Goal: Transaction & Acquisition: Purchase product/service

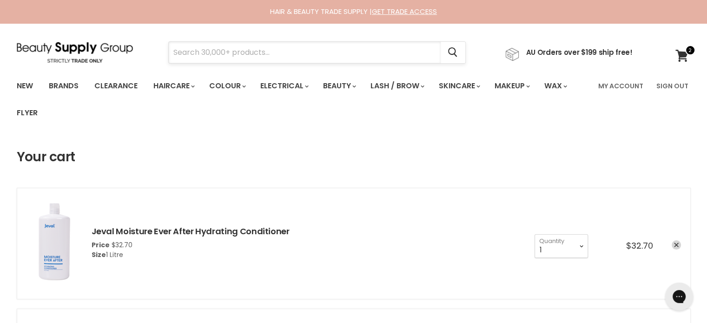
paste input "Olaplex Traveling Stylist Kit"
type input "Olaplex Traveling Stylist Kit"
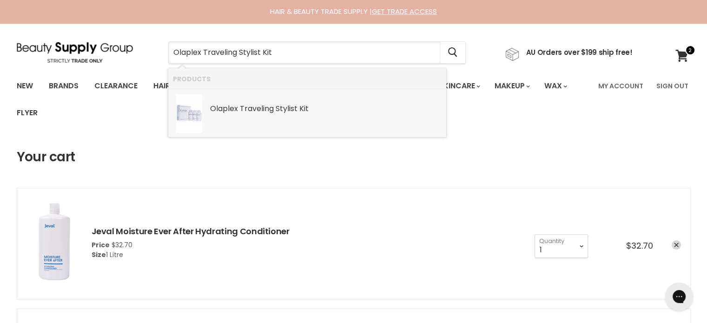
click at [251, 111] on b "Traveling" at bounding box center [257, 108] width 34 height 11
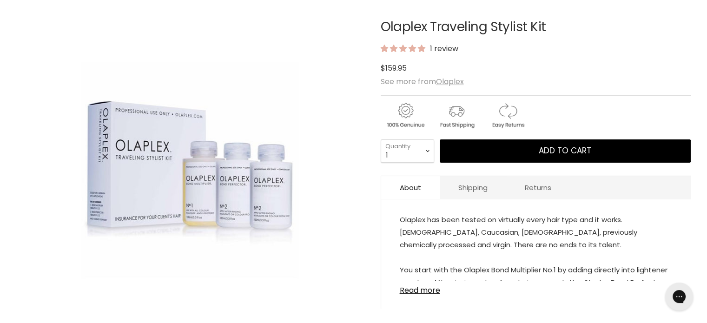
scroll to position [139, 0]
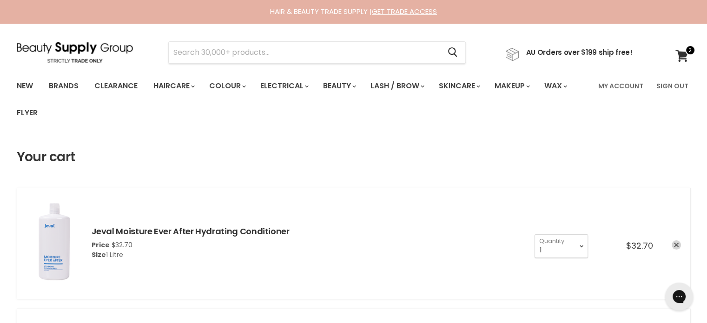
drag, startPoint x: 0, startPoint y: 0, endPoint x: 544, endPoint y: 166, distance: 569.0
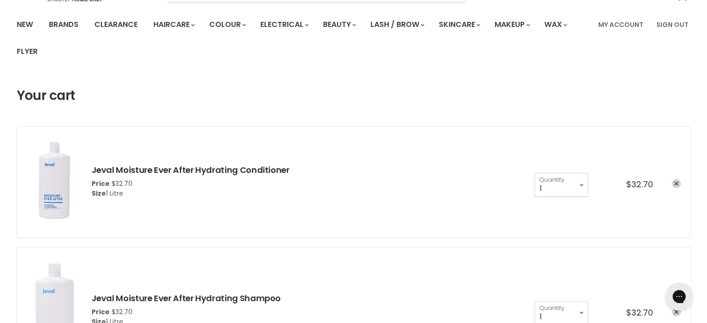
scroll to position [139, 0]
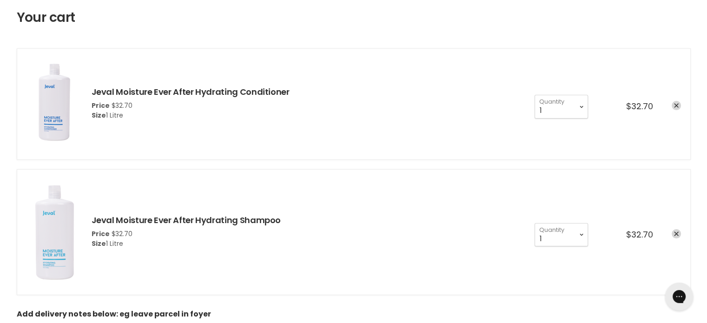
click at [681, 102] on li "Jeval Moisture Ever After Hydrating Conditioner Price $32.70 Size 1 Litre 1 2 3…" at bounding box center [354, 104] width 674 height 112
click at [677, 107] on icon "remove Jeval Moisture Ever After Hydrating Conditioner" at bounding box center [676, 106] width 5 height 5
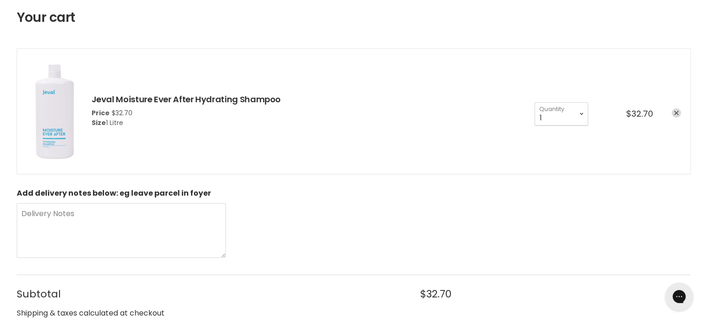
click at [674, 112] on icon "remove Jeval Moisture Ever After Hydrating Shampoo" at bounding box center [676, 113] width 5 height 5
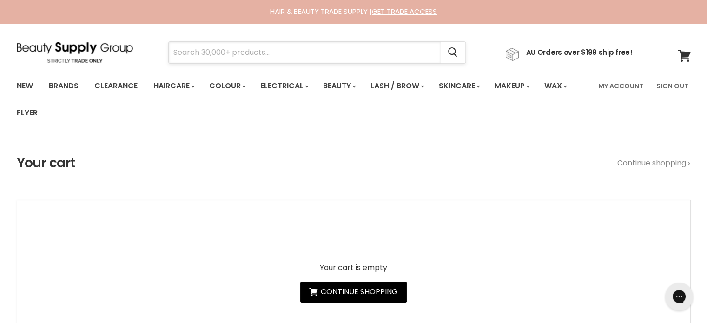
paste input "Davines [PERSON_NAME]"
type input "Davines [PERSON_NAME]"
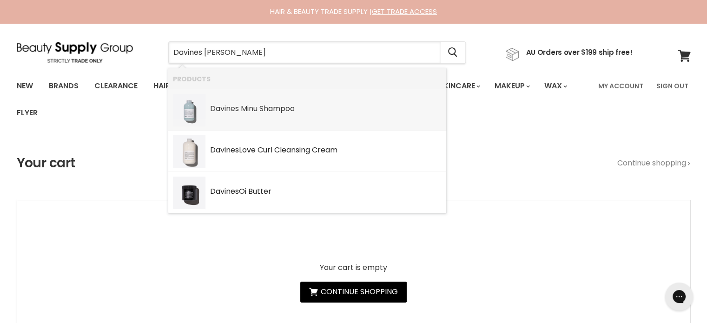
click at [246, 108] on b "Minu" at bounding box center [249, 108] width 17 height 11
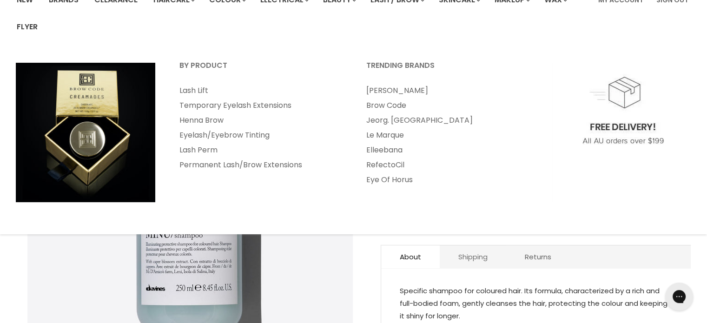
scroll to position [93, 0]
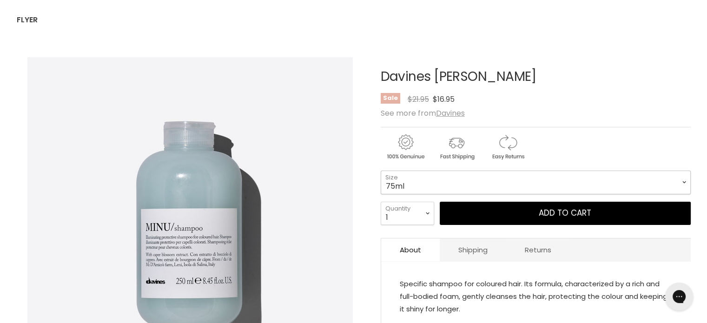
click at [452, 185] on select "75ml 250ml 1 Litre" at bounding box center [536, 182] width 310 height 23
click at [381, 171] on select "75ml 250ml 1 Litre" at bounding box center [536, 182] width 310 height 23
select select "250ml"
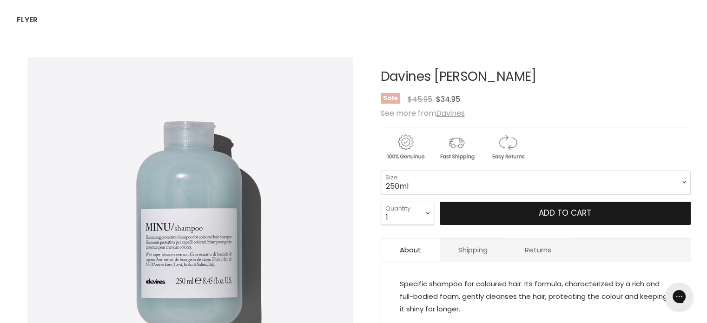
click at [558, 208] on button "Add to cart" at bounding box center [565, 213] width 251 height 23
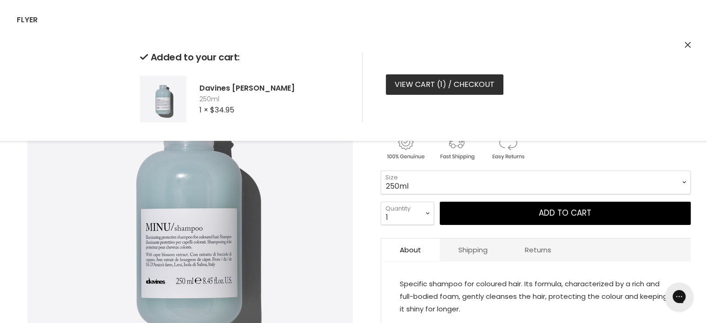
click at [415, 74] on link "View cart ( 1 ) / Checkout" at bounding box center [445, 84] width 118 height 20
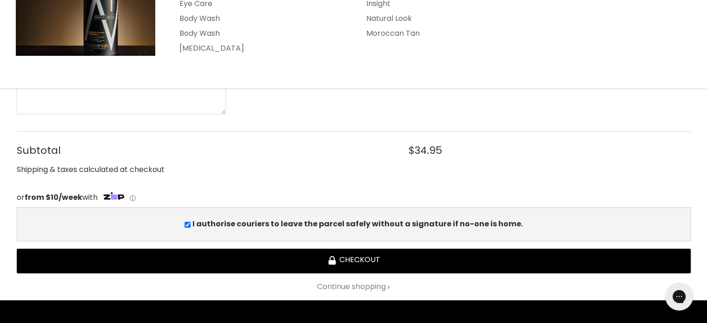
scroll to position [372, 0]
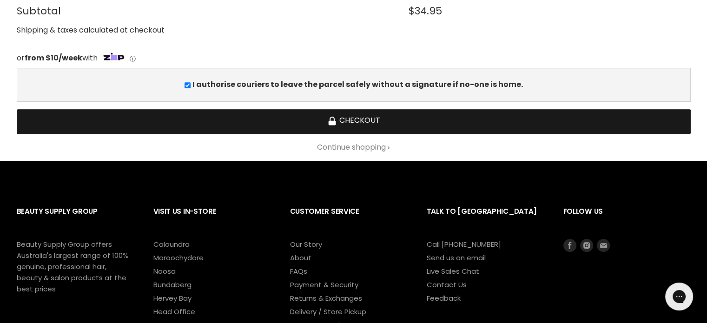
click at [362, 119] on button "Checkout" at bounding box center [354, 121] width 674 height 25
